Goal: Task Accomplishment & Management: Manage account settings

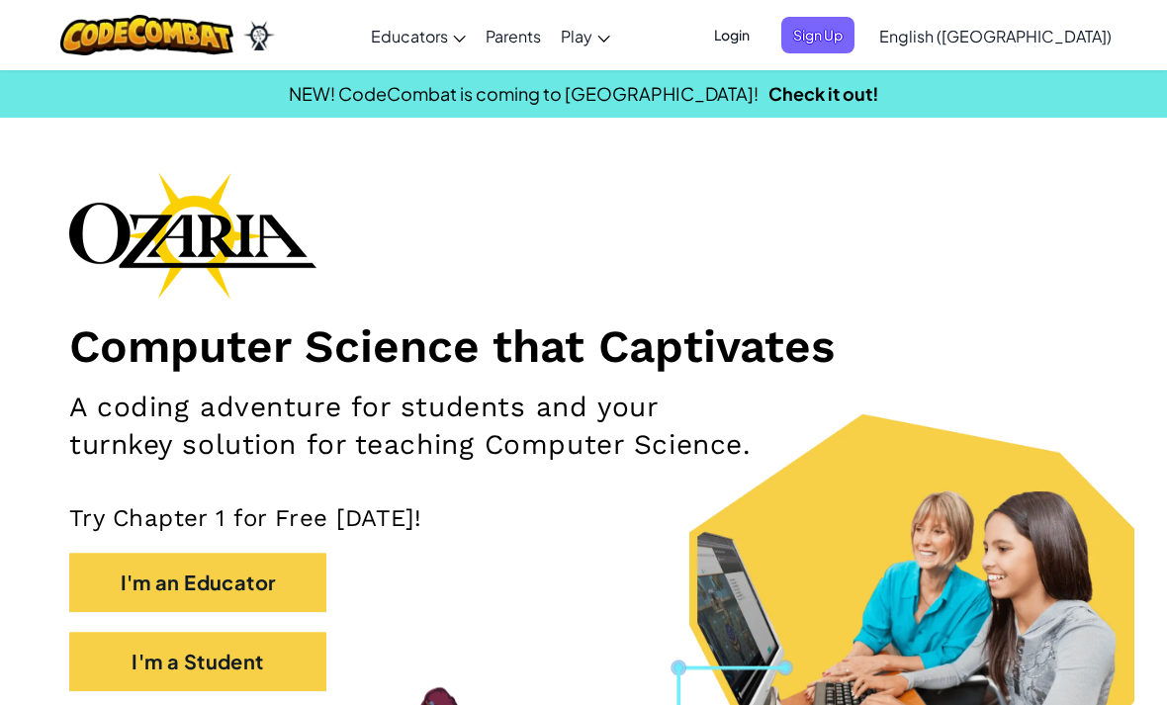
click at [854, 42] on span "Sign Up" at bounding box center [817, 35] width 73 height 37
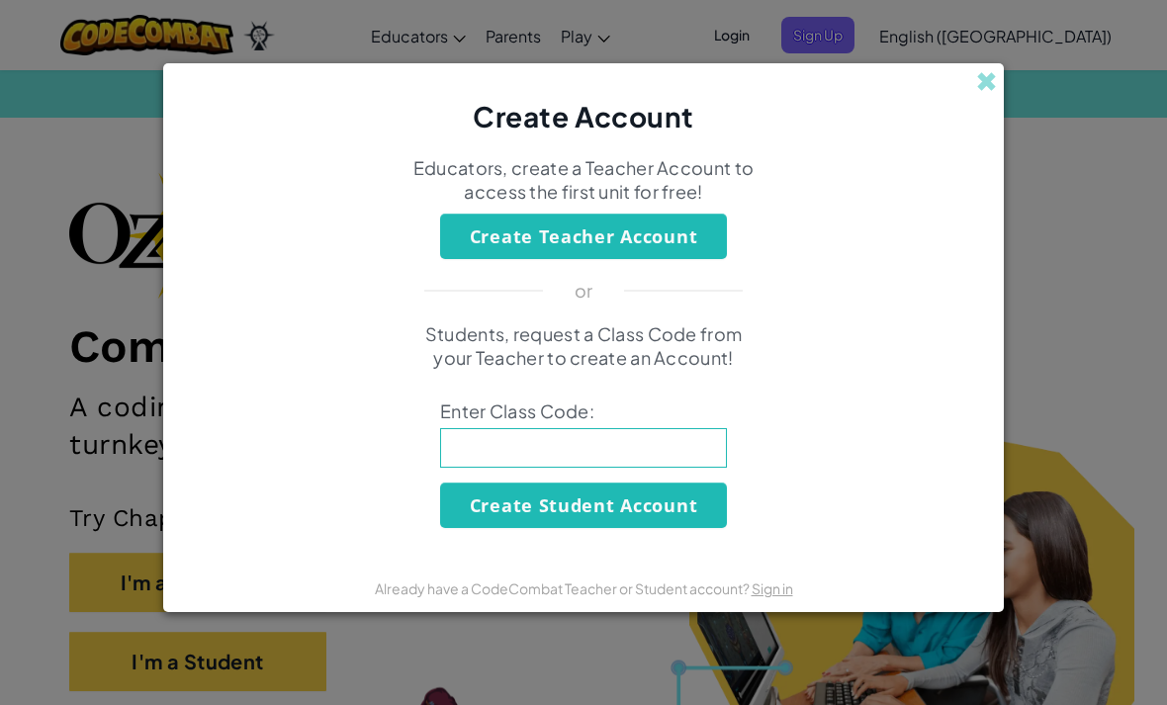
click at [988, 91] on div "Create Account" at bounding box center [583, 100] width 840 height 74
click at [993, 73] on span at bounding box center [986, 81] width 21 height 21
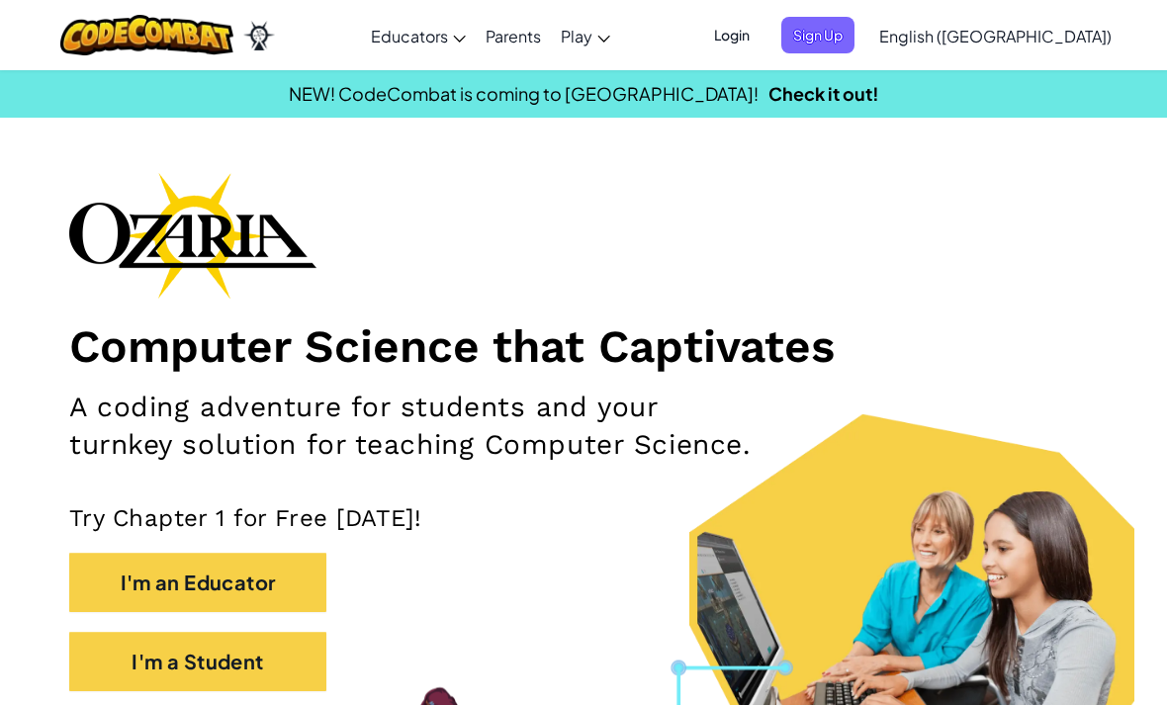
click at [761, 34] on span "Login" at bounding box center [731, 35] width 59 height 37
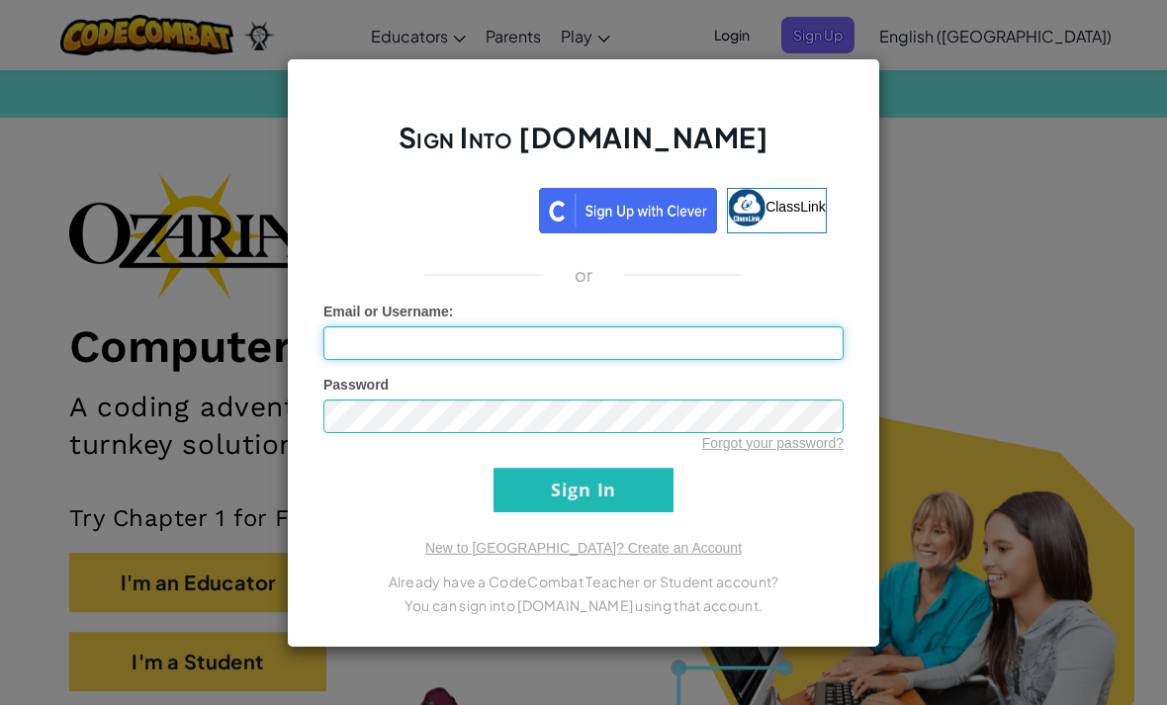
click at [595, 351] on input "Email or Username :" at bounding box center [583, 343] width 520 height 34
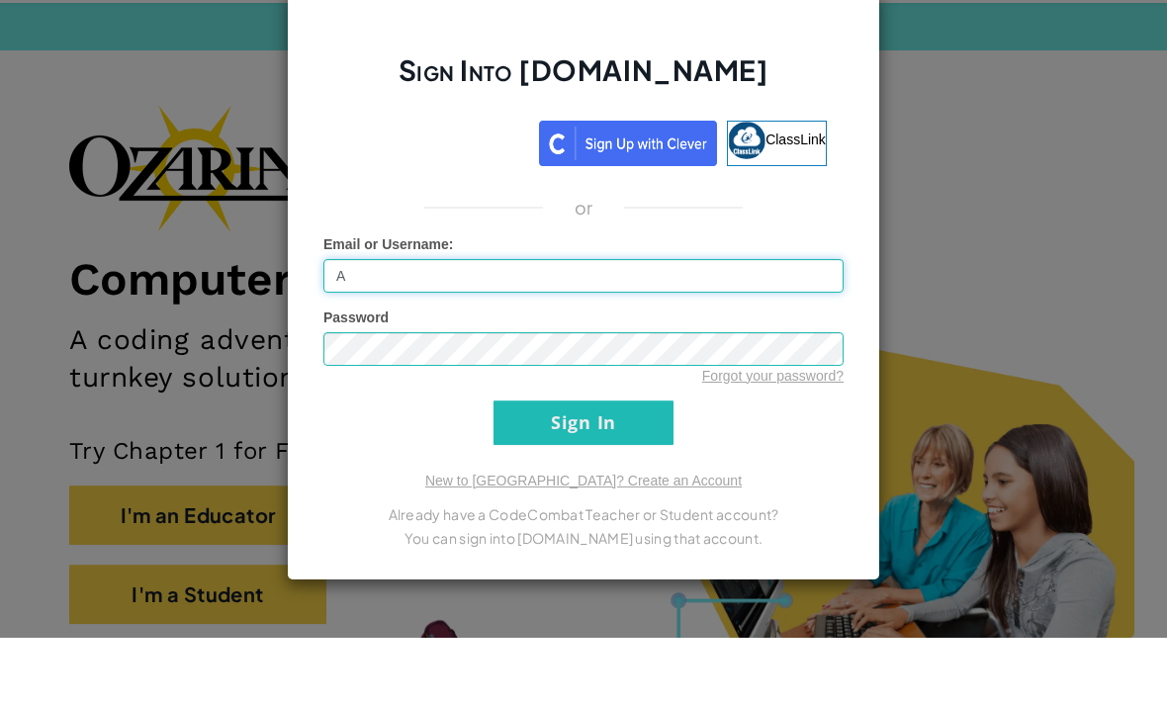
scroll to position [67, 0]
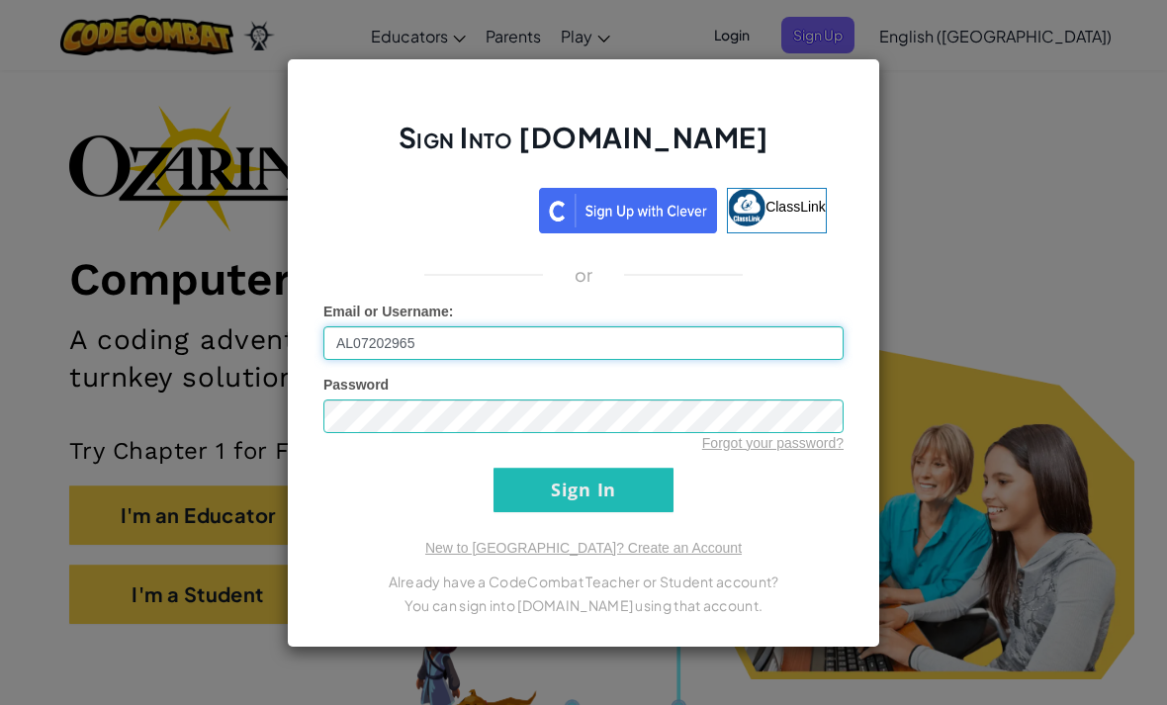
click at [655, 333] on input "AL07202965" at bounding box center [583, 343] width 520 height 34
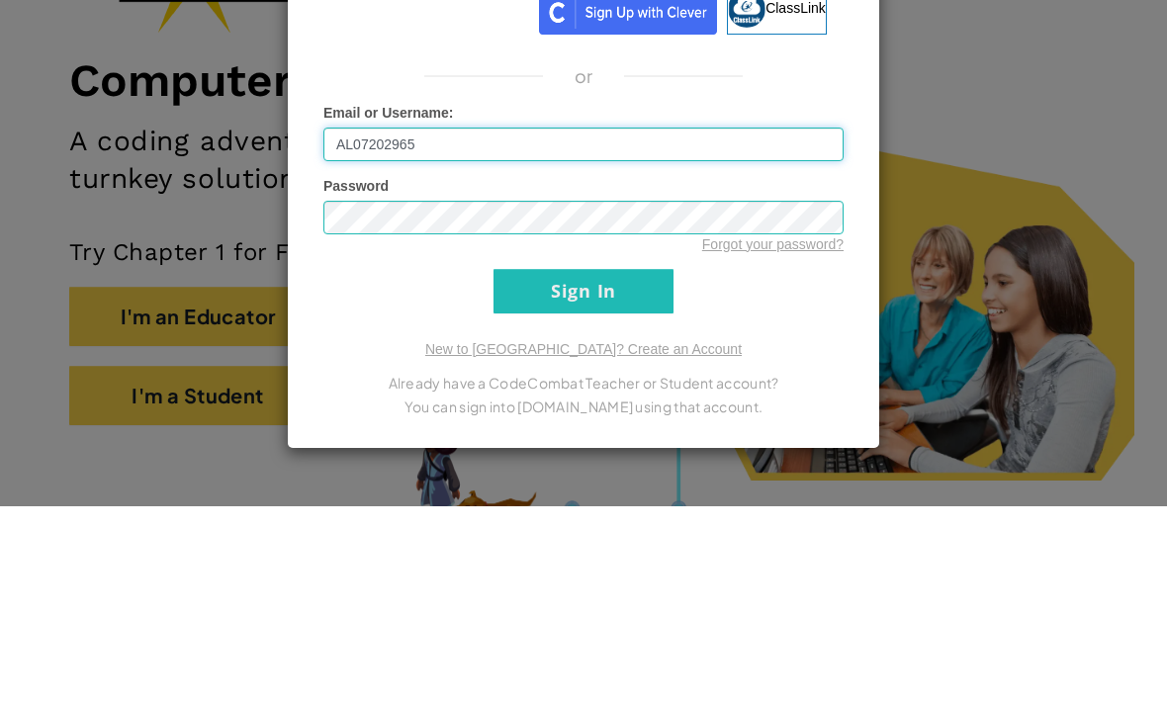
click at [692, 326] on input "AL07202965" at bounding box center [583, 343] width 520 height 34
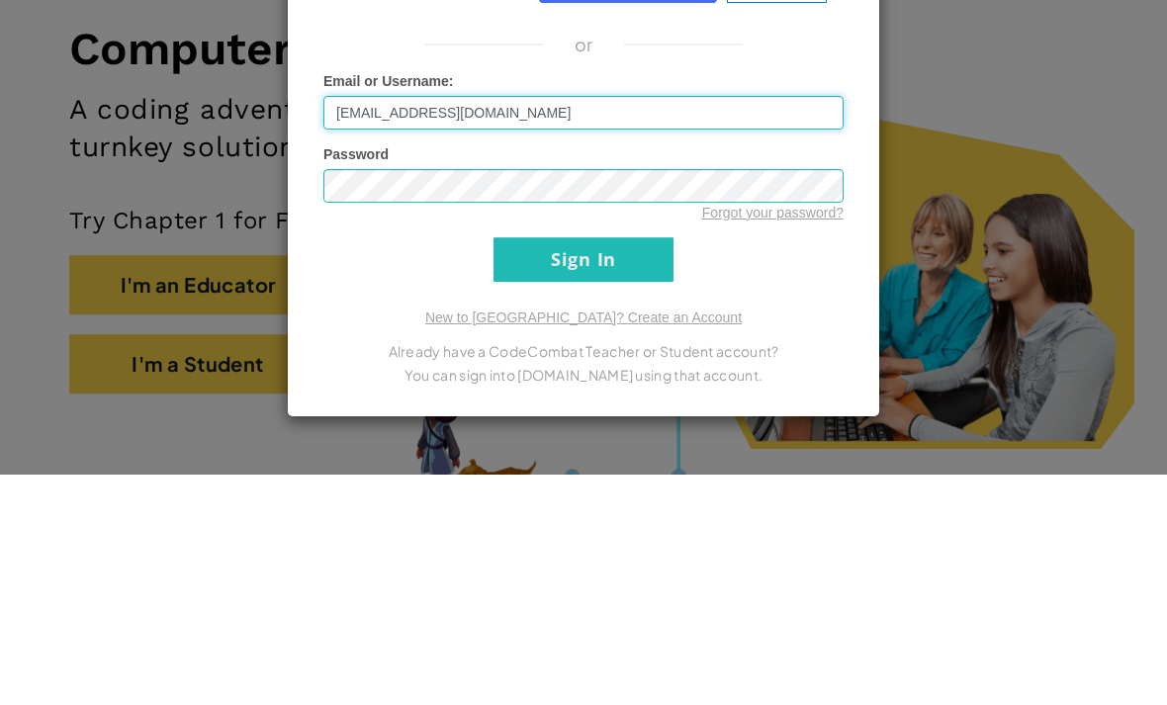
type input "[EMAIL_ADDRESS][DOMAIN_NAME]"
click at [557, 468] on input "Sign In" at bounding box center [583, 490] width 180 height 44
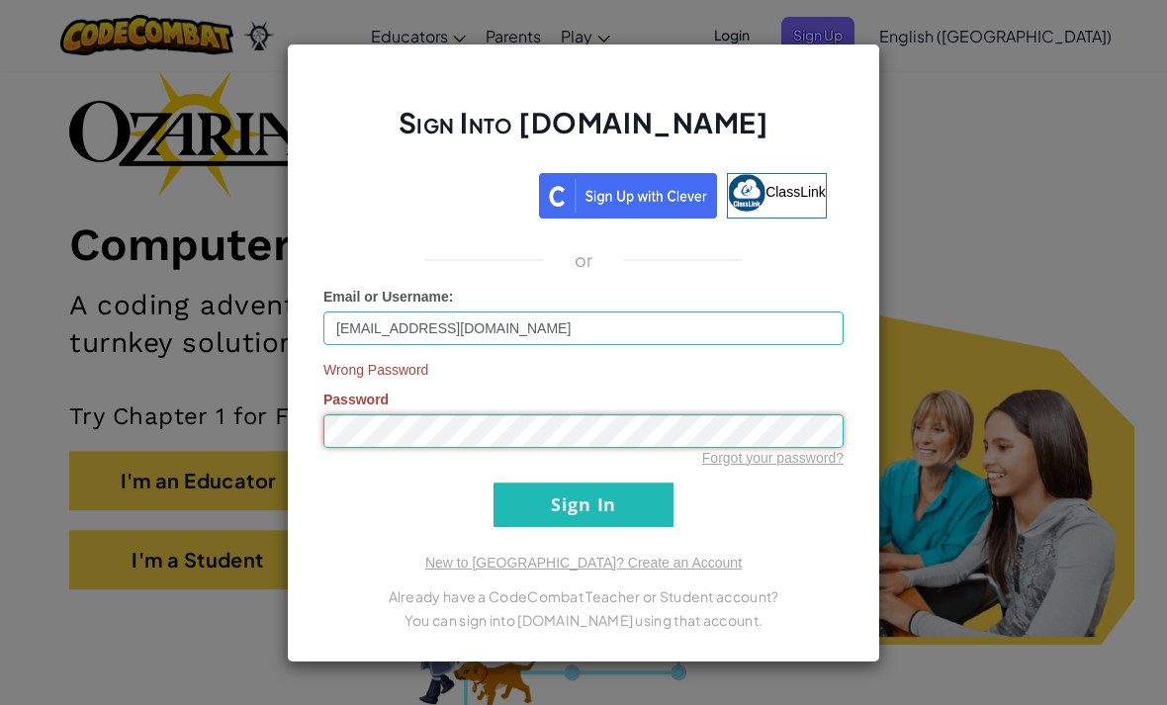
scroll to position [103, 0]
